Goal: Contribute content

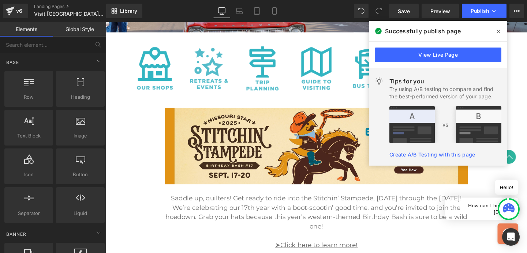
scroll to position [134, 0]
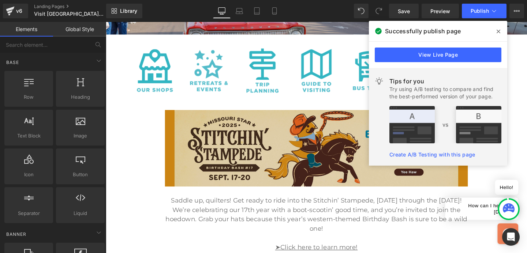
click at [300, 159] on img at bounding box center [327, 155] width 318 height 81
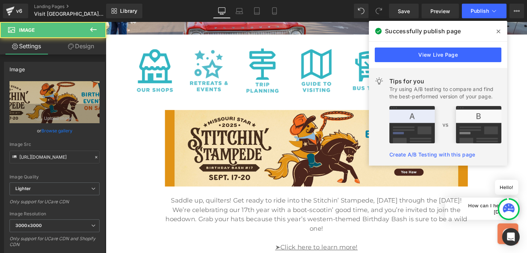
click at [498, 34] on icon at bounding box center [499, 32] width 4 height 6
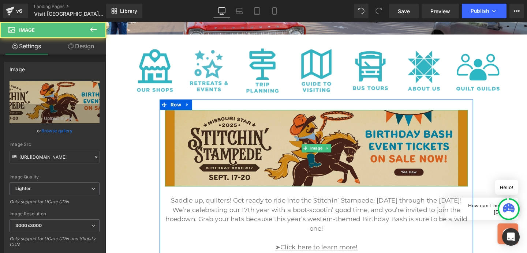
click at [384, 157] on img at bounding box center [327, 155] width 318 height 81
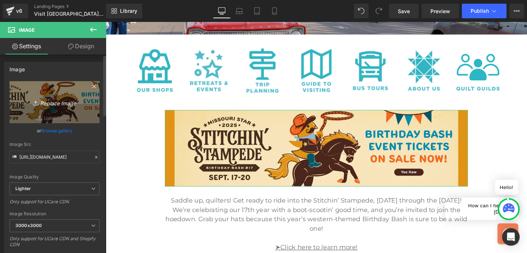
click at [67, 104] on icon "Replace Image" at bounding box center [54, 102] width 59 height 9
type input "C:\fakepath\Birthday-Bash-Farewell-251514.jpg"
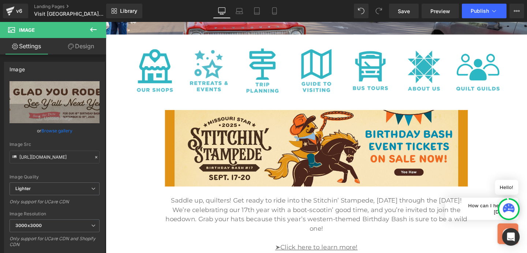
type input "[URL][DOMAIN_NAME]"
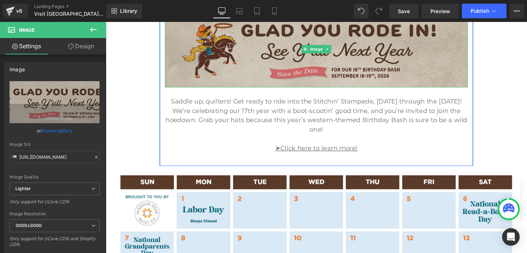
scroll to position [239, 0]
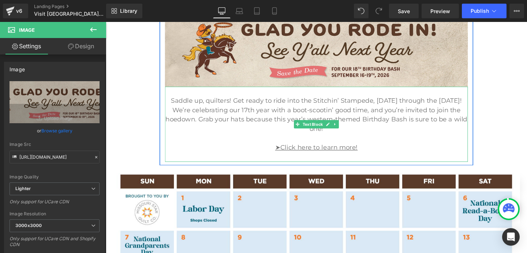
click at [254, 109] on p "Saddle up, quilters! Get ready to ride into the Stitchin’ Stampede, [DATE] thro…" at bounding box center [327, 120] width 318 height 40
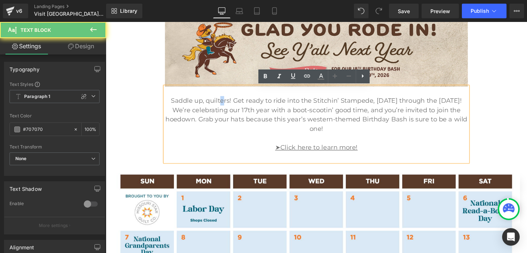
click at [226, 103] on p "Saddle up, quilters! Get ready to ride into the Stitchin’ Stampede, [DATE] thro…" at bounding box center [327, 120] width 318 height 40
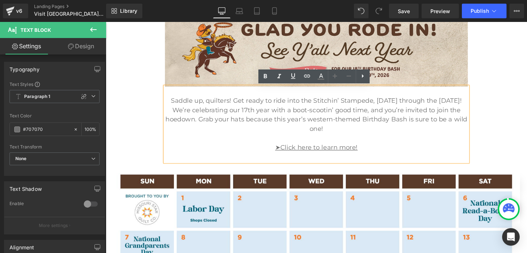
click at [175, 104] on p "Saddle up, quilters! Get ready to ride into the Stitchin’ Stampede, [DATE] thro…" at bounding box center [327, 120] width 318 height 40
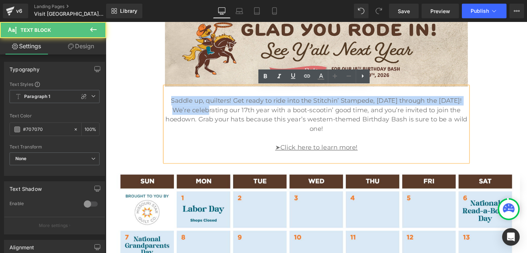
click at [210, 114] on p "Saddle up, quilters! Get ready to ride into the Stitchin’ Stampede, [DATE] thro…" at bounding box center [327, 120] width 318 height 40
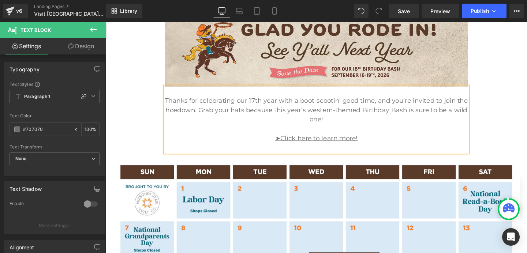
click at [303, 107] on p "Thanks for celebrating our 17th year with a boot-scootin’ good time, and you’re…" at bounding box center [327, 115] width 318 height 30
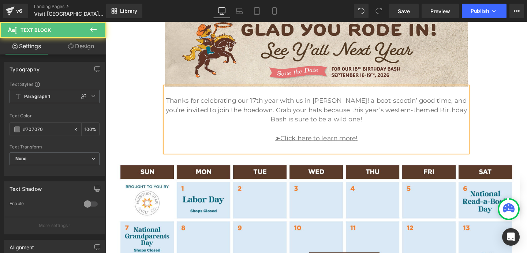
click at [280, 105] on p "Thanks for celebrating our 17th year with us in [PERSON_NAME]! a boot-scootin’ …" at bounding box center [327, 115] width 318 height 30
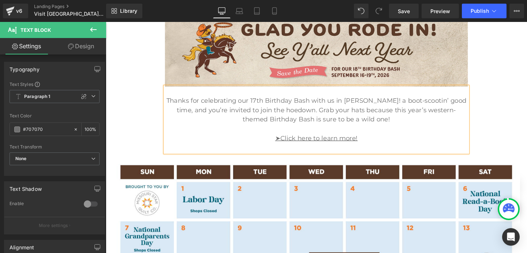
click at [394, 106] on p "Thanks for celebrating our 17th Birthday Bash with us in [PERSON_NAME]! a boot-…" at bounding box center [327, 115] width 318 height 30
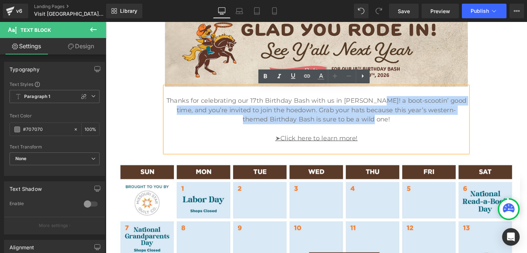
click at [397, 124] on p "Thanks for celebrating our 17th Birthday Bash with us in [PERSON_NAME]! a boot-…" at bounding box center [327, 115] width 318 height 30
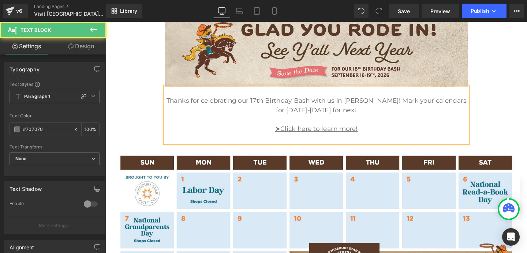
click at [254, 105] on p "Thanks for celebrating our 17th Birthday Bash with us in [PERSON_NAME]! Mark yo…" at bounding box center [327, 110] width 318 height 20
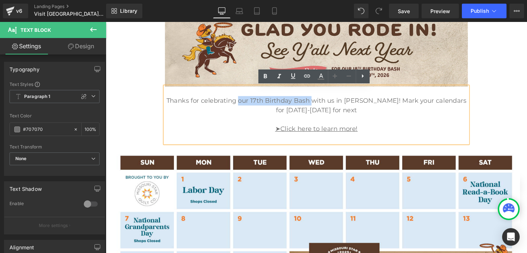
click at [331, 105] on p "Thanks for celebrating our 17th Birthday Bash with us in [PERSON_NAME]! Mark yo…" at bounding box center [327, 110] width 318 height 20
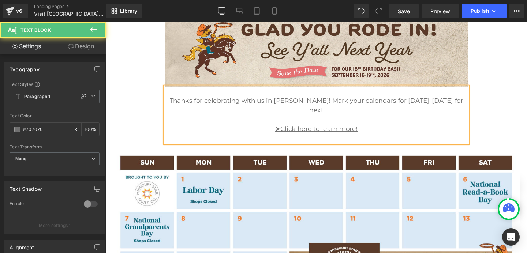
click at [294, 107] on p "Thanks for celebrating with us in [PERSON_NAME]! Mark your calendars for [DATE]…" at bounding box center [327, 110] width 318 height 20
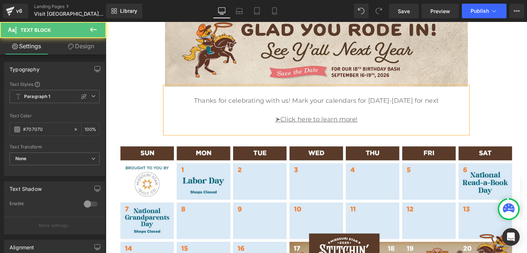
click at [455, 104] on p "Thanks for celebrating with us! Mark your calendars for [DATE]-[DATE] for next" at bounding box center [327, 105] width 318 height 10
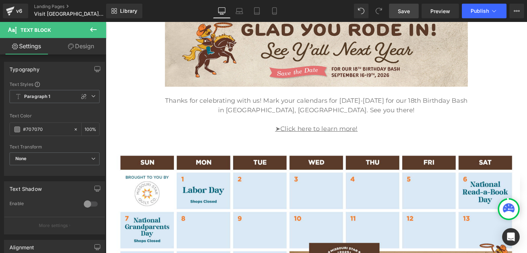
click at [406, 10] on span "Save" at bounding box center [404, 11] width 12 height 8
click at [478, 14] on button "Publish" at bounding box center [484, 11] width 45 height 15
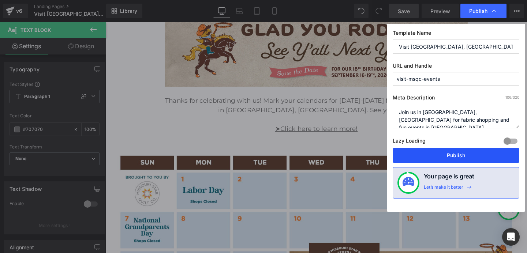
click at [438, 153] on button "Publish" at bounding box center [456, 155] width 127 height 15
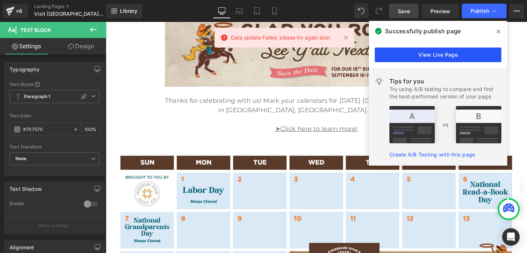
click at [480, 51] on link "View Live Page" at bounding box center [438, 55] width 127 height 15
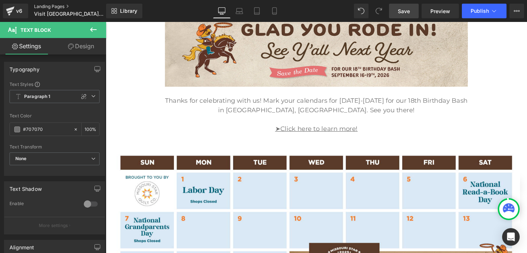
click at [39, 5] on link "Landing Pages" at bounding box center [76, 7] width 84 height 6
